Goal: Navigation & Orientation: Find specific page/section

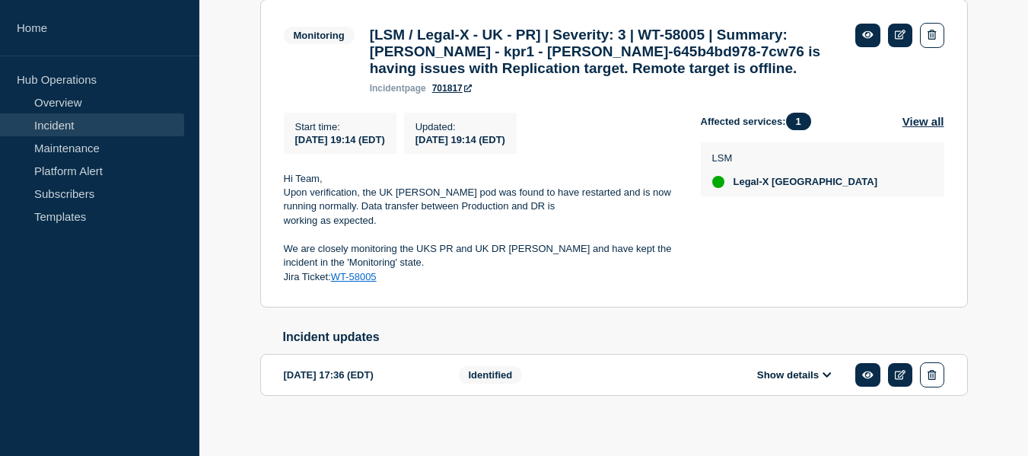
scroll to position [304, 0]
click at [103, 121] on link "Incident" at bounding box center [92, 124] width 184 height 23
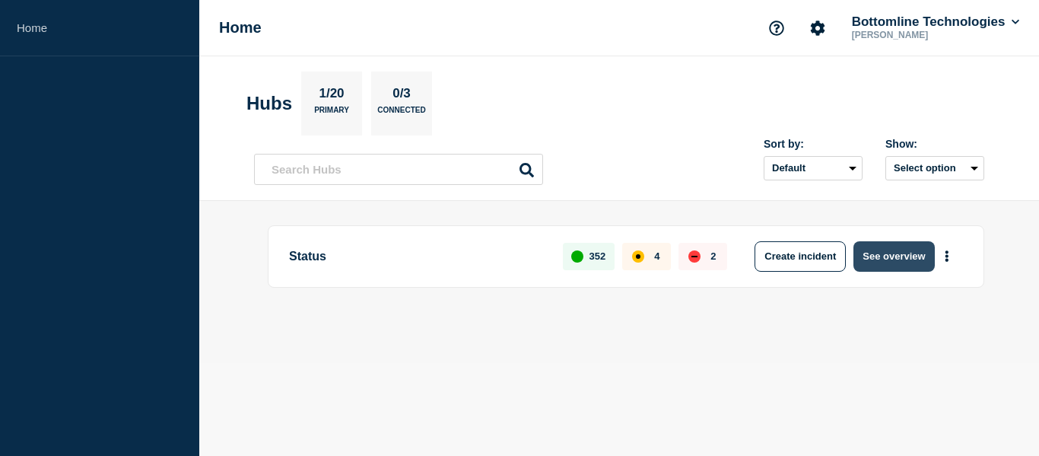
click at [902, 267] on button "See overview" at bounding box center [894, 256] width 81 height 30
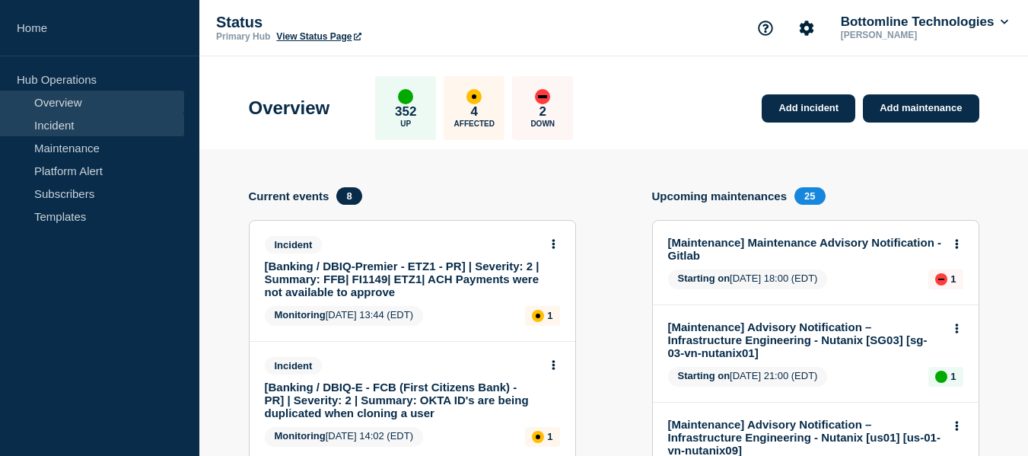
click at [56, 130] on link "Incident" at bounding box center [92, 124] width 184 height 23
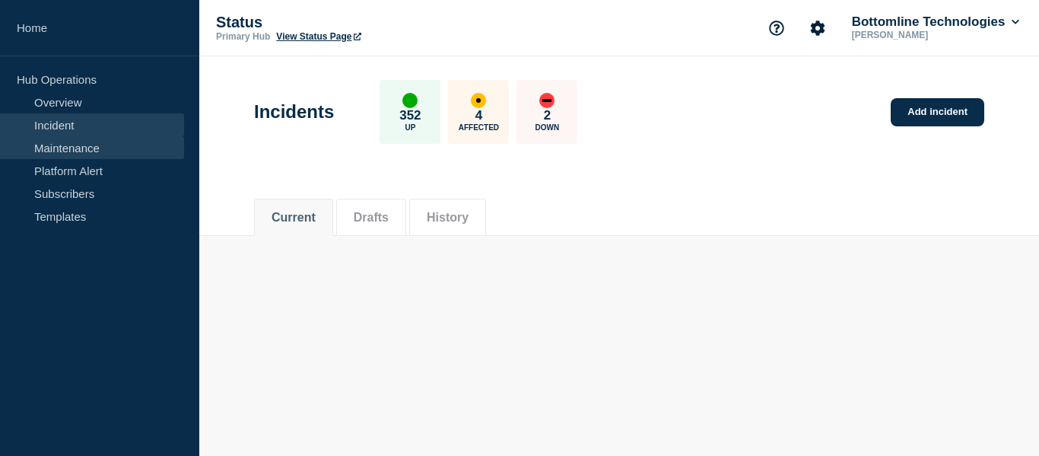
click at [63, 138] on link "Maintenance" at bounding box center [92, 147] width 184 height 23
